Goal: Find specific page/section: Find specific page/section

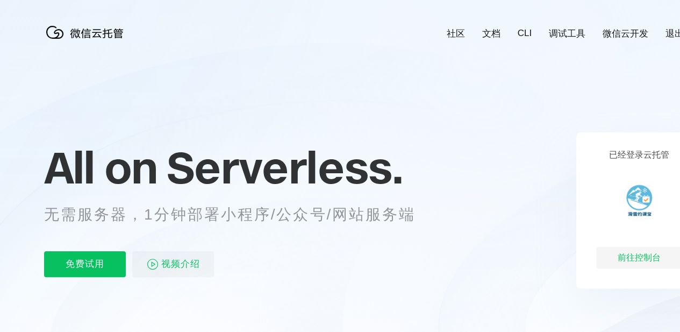
scroll to position [0, 1912]
click at [648, 206] on img at bounding box center [639, 201] width 39 height 39
click at [630, 264] on div "前往控制台" at bounding box center [639, 258] width 86 height 22
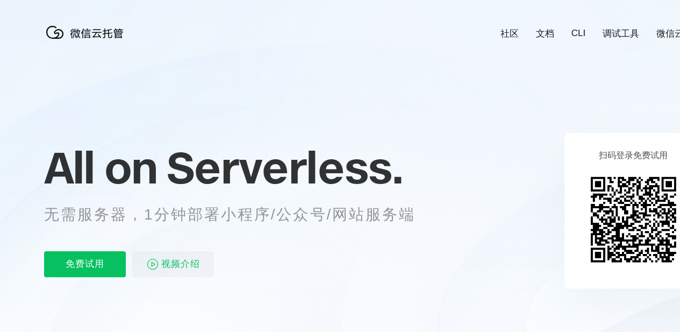
scroll to position [0, 1912]
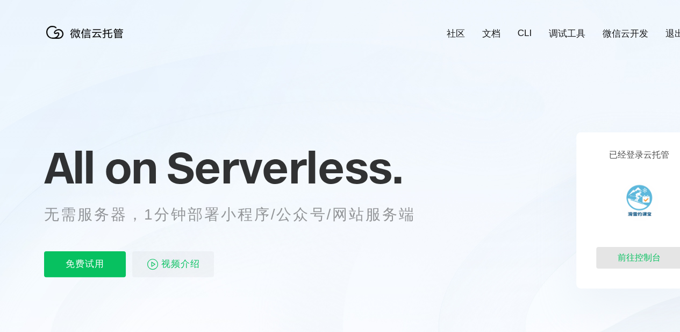
scroll to position [0, 1912]
click at [644, 252] on div "前往控制台" at bounding box center [639, 258] width 86 height 22
